Goal: Information Seeking & Learning: Check status

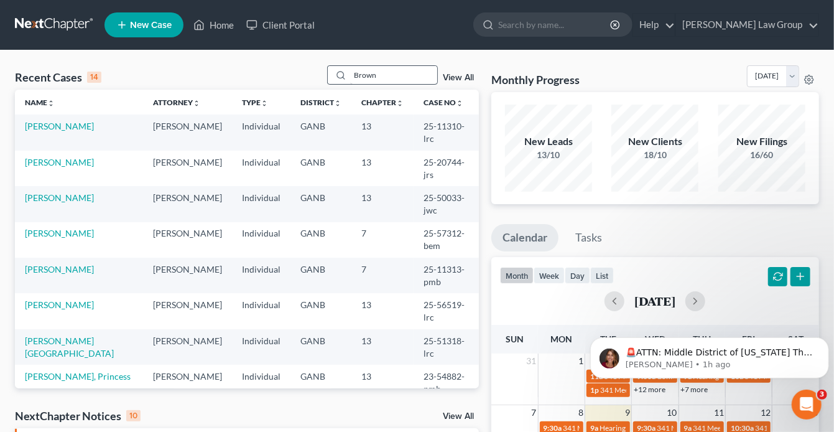
click at [390, 77] on input "Brown" at bounding box center [393, 75] width 87 height 18
click at [383, 76] on input "Brown" at bounding box center [393, 75] width 87 height 18
drag, startPoint x: 399, startPoint y: 75, endPoint x: 320, endPoint y: 73, distance: 78.4
click at [320, 75] on div "Recent Cases 14 Brown View All" at bounding box center [247, 77] width 464 height 24
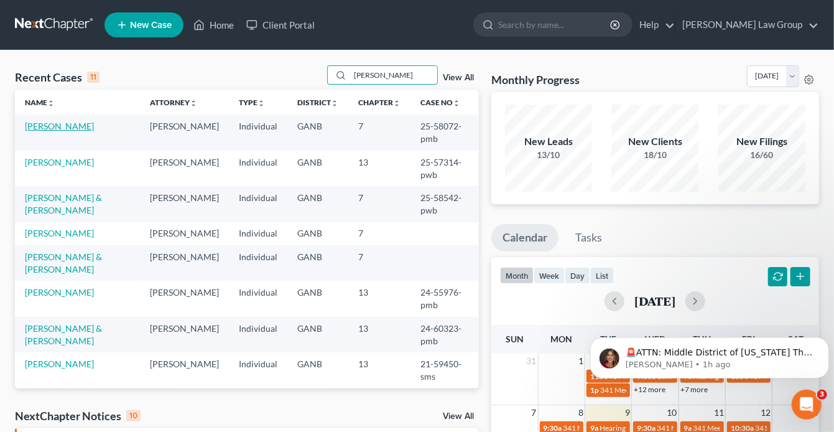
type input "[PERSON_NAME]"
click at [73, 125] on link "[PERSON_NAME]" at bounding box center [59, 126] width 69 height 11
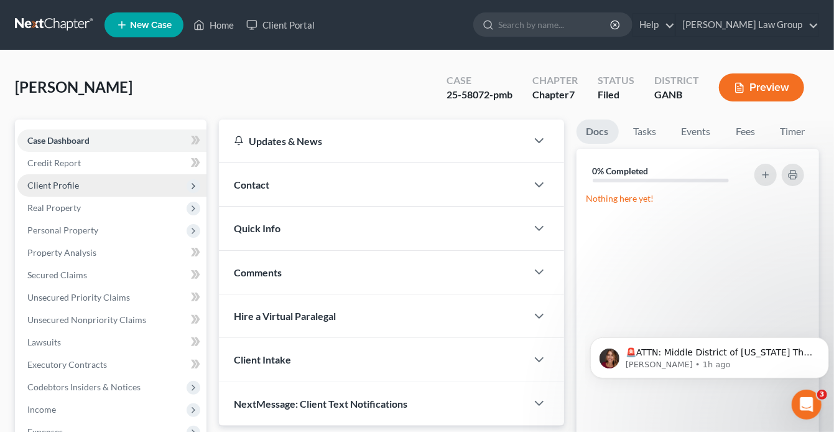
click at [55, 184] on span "Client Profile" at bounding box center [53, 185] width 52 height 11
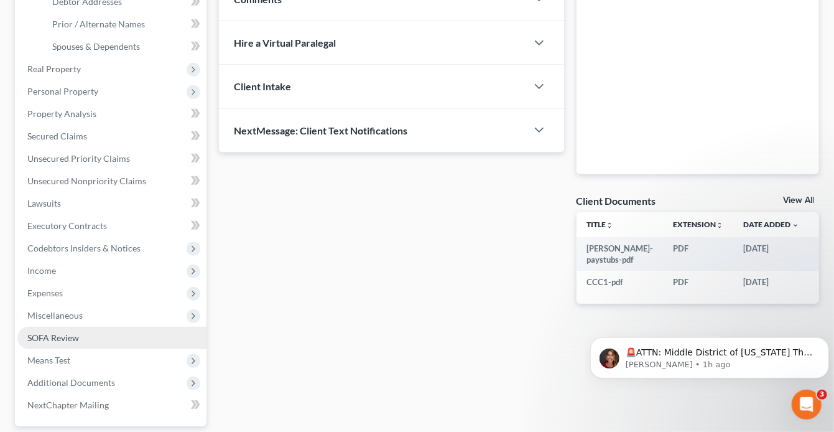
scroll to position [299, 0]
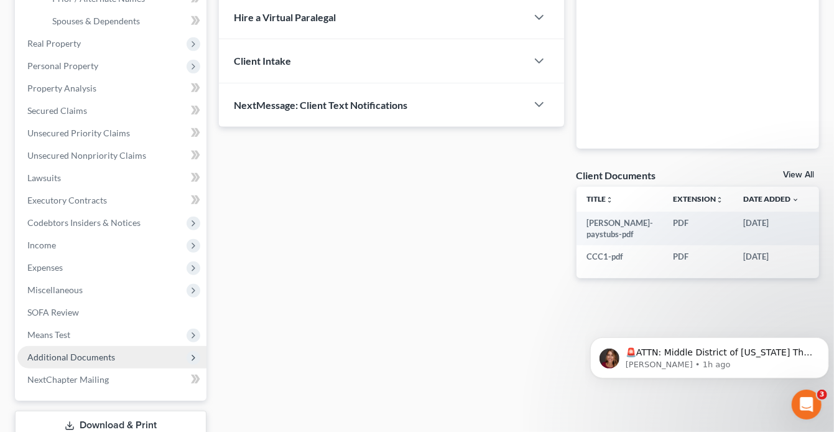
click at [82, 355] on span "Additional Documents" at bounding box center [71, 356] width 88 height 11
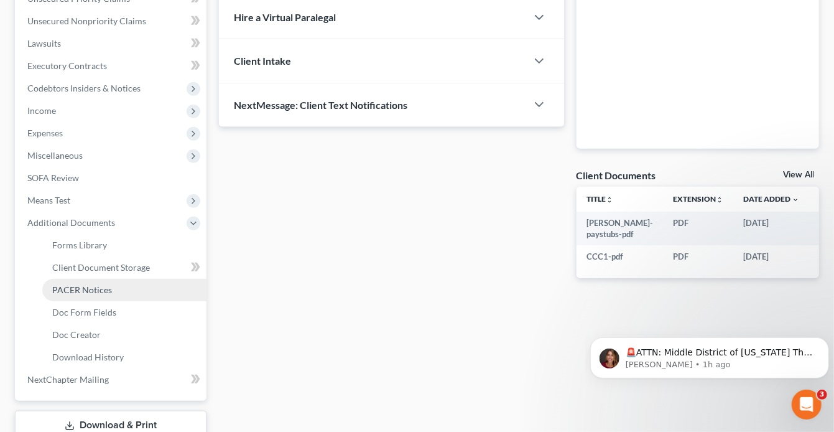
click at [77, 292] on span "PACER Notices" at bounding box center [82, 289] width 60 height 11
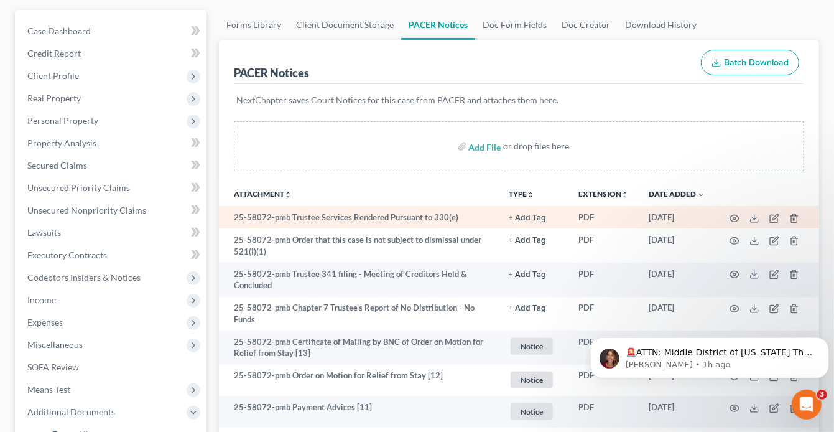
scroll to position [50, 0]
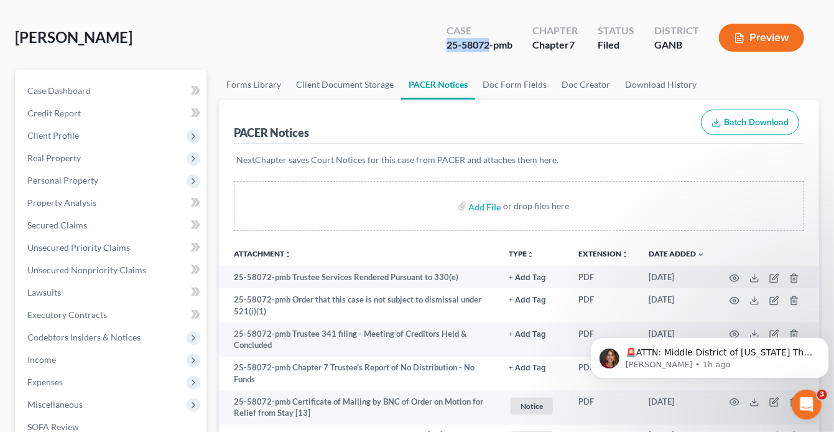
drag, startPoint x: 490, startPoint y: 44, endPoint x: 446, endPoint y: 44, distance: 44.2
click at [446, 44] on div "Case 25-58072-pmb" at bounding box center [480, 39] width 86 height 37
copy div "25-58072"
